Goal: Information Seeking & Learning: Learn about a topic

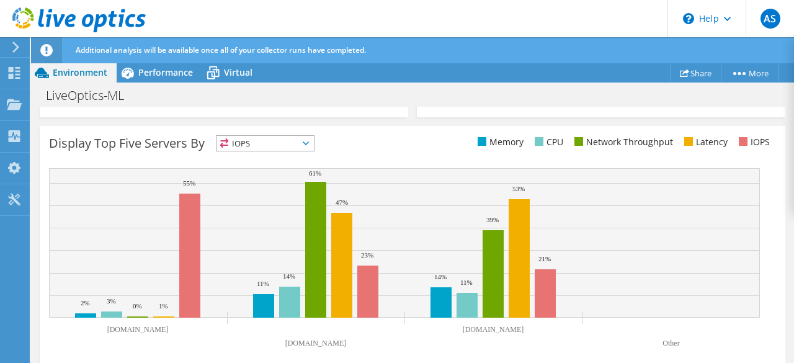
scroll to position [570, 0]
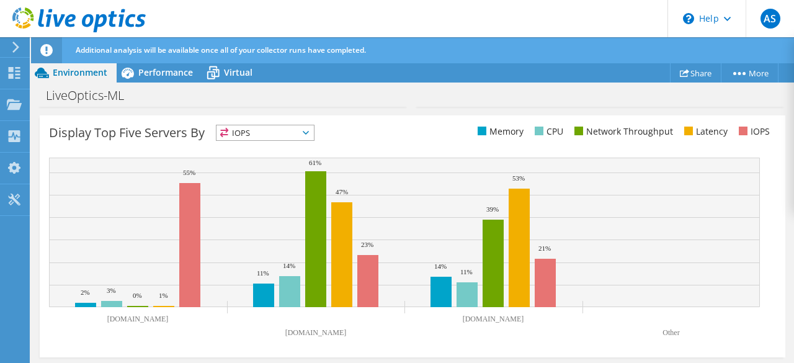
click at [281, 137] on span "IOPS" at bounding box center [265, 132] width 97 height 15
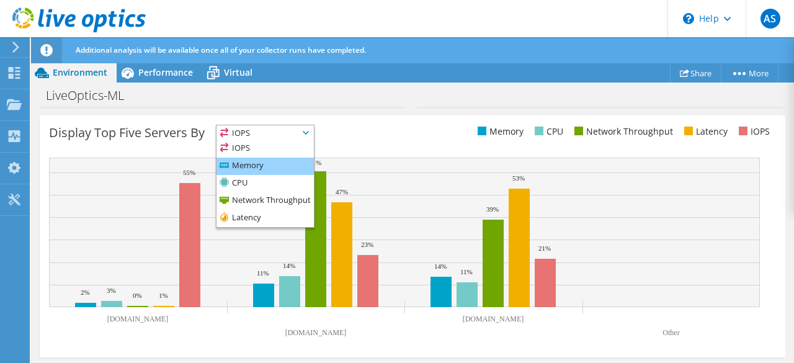
click at [258, 166] on li "Memory" at bounding box center [265, 166] width 97 height 17
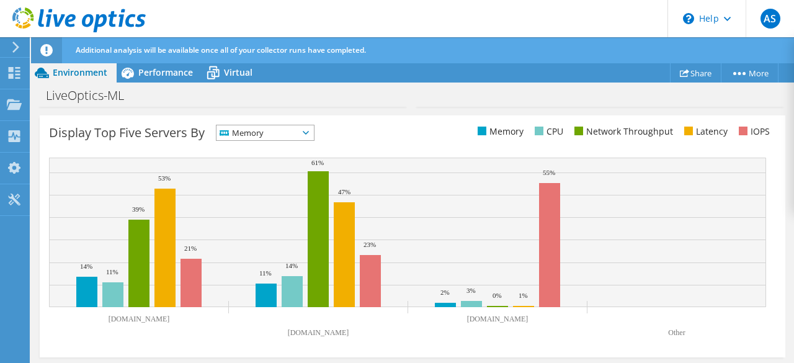
click at [261, 137] on span "Memory" at bounding box center [258, 132] width 82 height 15
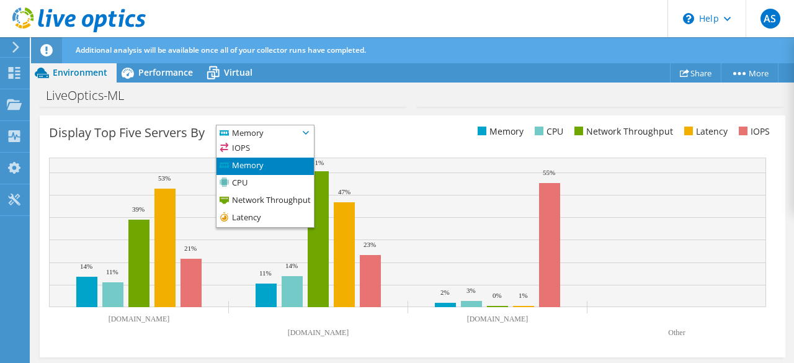
click at [243, 173] on li "Memory" at bounding box center [265, 166] width 97 height 17
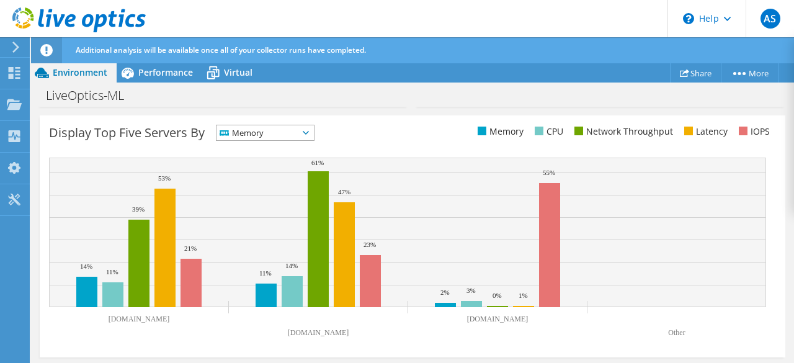
click at [253, 127] on span "Memory" at bounding box center [258, 132] width 82 height 15
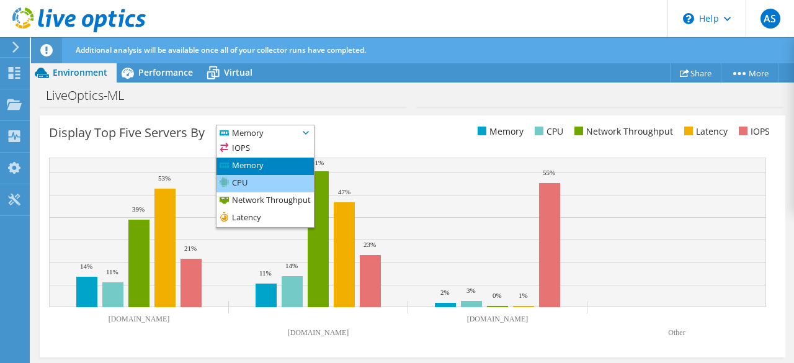
click at [241, 178] on li "CPU" at bounding box center [265, 183] width 97 height 17
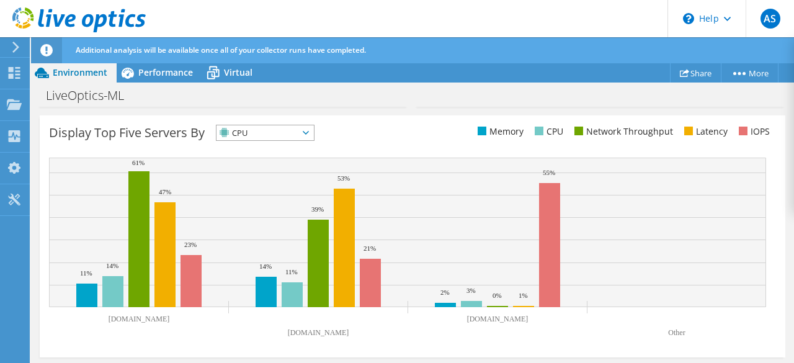
click at [248, 138] on span "CPU" at bounding box center [258, 132] width 82 height 15
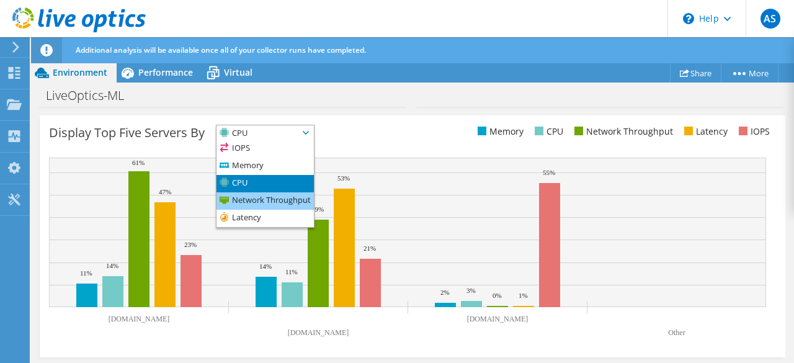
click at [234, 196] on li "Network Throughput" at bounding box center [265, 200] width 97 height 17
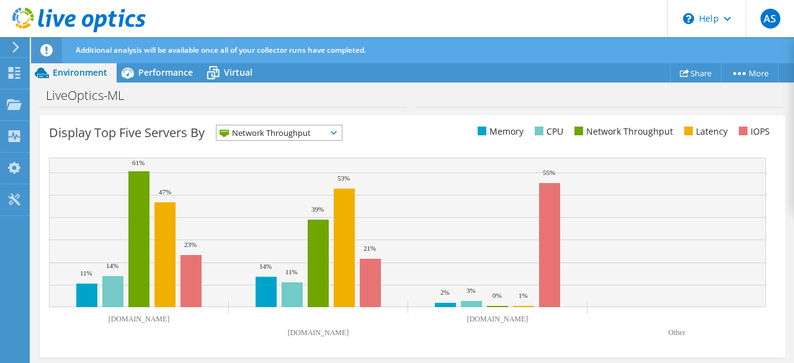
click at [246, 137] on span "Network Throughput" at bounding box center [272, 132] width 110 height 15
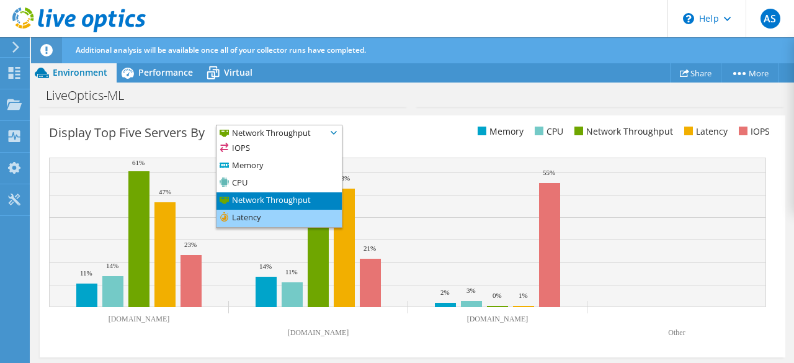
click at [238, 211] on li "Latency" at bounding box center [279, 218] width 125 height 17
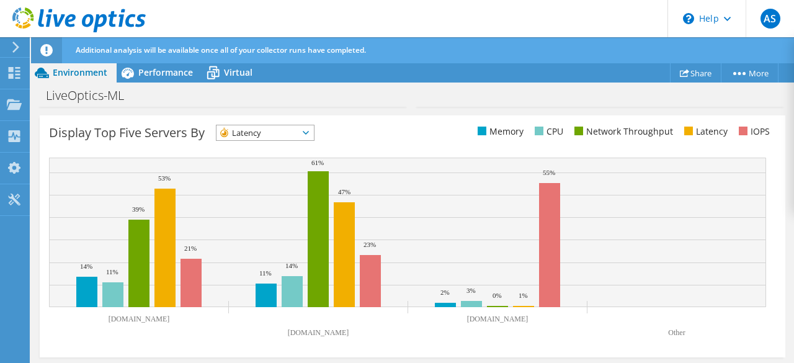
click at [245, 130] on span "Latency" at bounding box center [258, 132] width 82 height 15
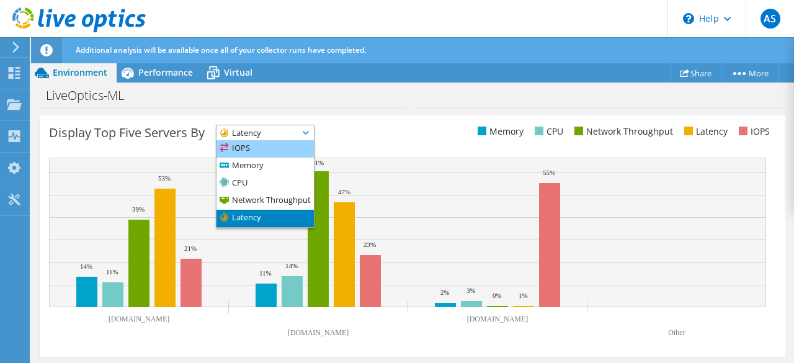
click at [242, 152] on li "IOPS" at bounding box center [265, 148] width 97 height 17
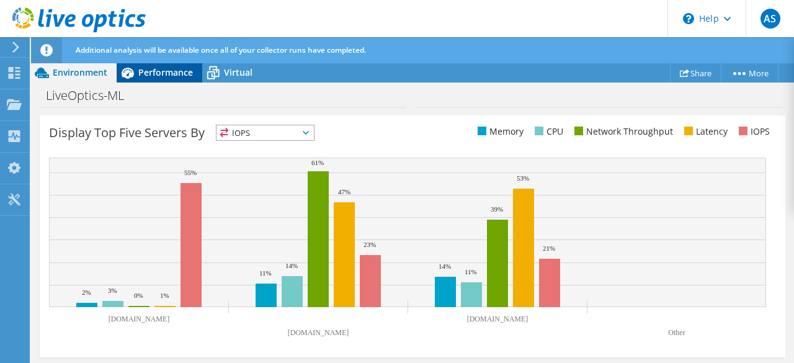
click at [170, 81] on div "Performance" at bounding box center [160, 73] width 86 height 20
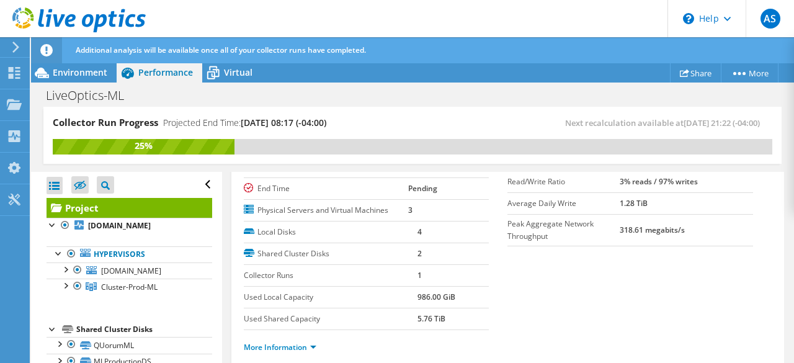
scroll to position [0, 0]
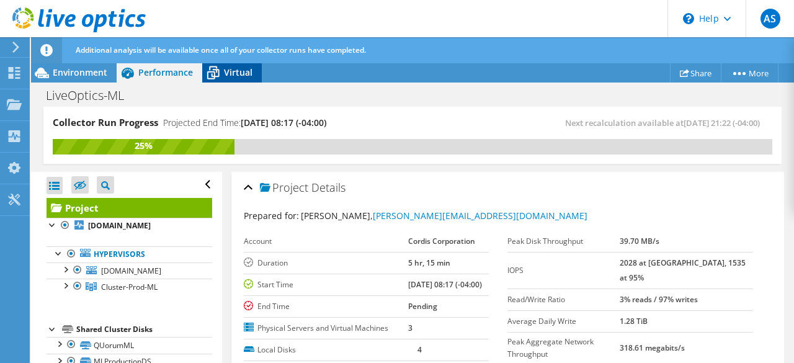
click at [236, 69] on span "Virtual" at bounding box center [238, 72] width 29 height 12
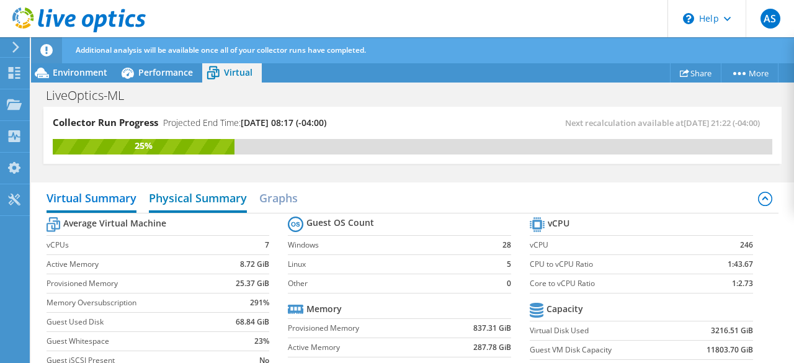
click at [195, 197] on h2 "Physical Summary" at bounding box center [198, 199] width 98 height 27
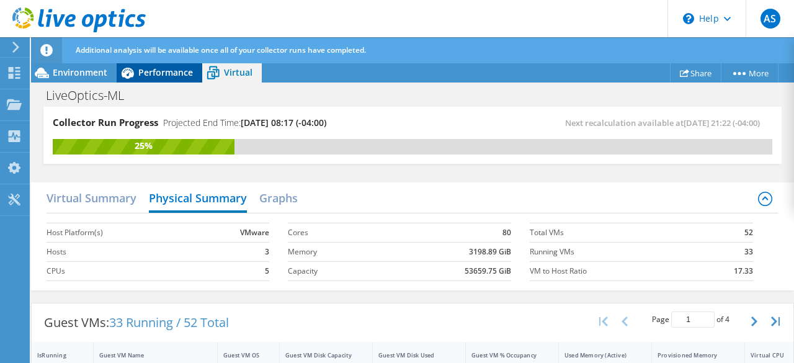
click at [165, 74] on span "Performance" at bounding box center [165, 72] width 55 height 12
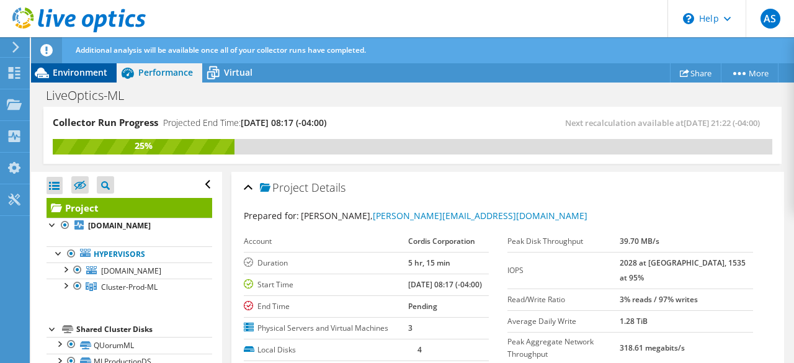
click at [94, 72] on span "Environment" at bounding box center [80, 72] width 55 height 12
